Goal: Task Accomplishment & Management: Complete application form

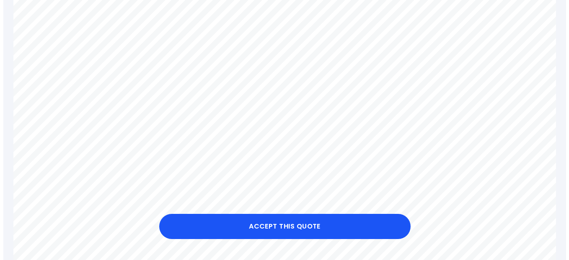
scroll to position [409, 0]
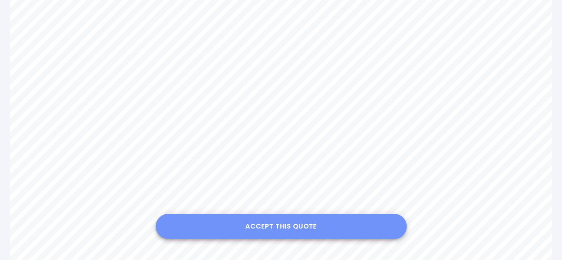
click at [287, 219] on button "Accept this Quote" at bounding box center [281, 226] width 251 height 25
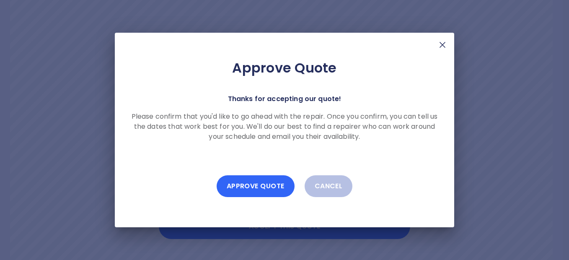
click at [259, 182] on button "Approve Quote" at bounding box center [255, 186] width 78 height 22
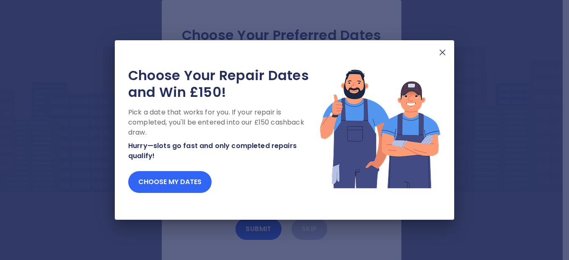
click at [198, 184] on button "Choose my dates" at bounding box center [169, 182] width 83 height 22
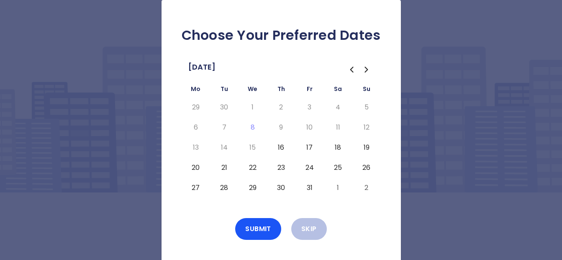
click at [280, 148] on button "16" at bounding box center [281, 147] width 15 height 13
click at [265, 231] on button "Submit" at bounding box center [258, 229] width 46 height 22
